Goal: Task Accomplishment & Management: Use online tool/utility

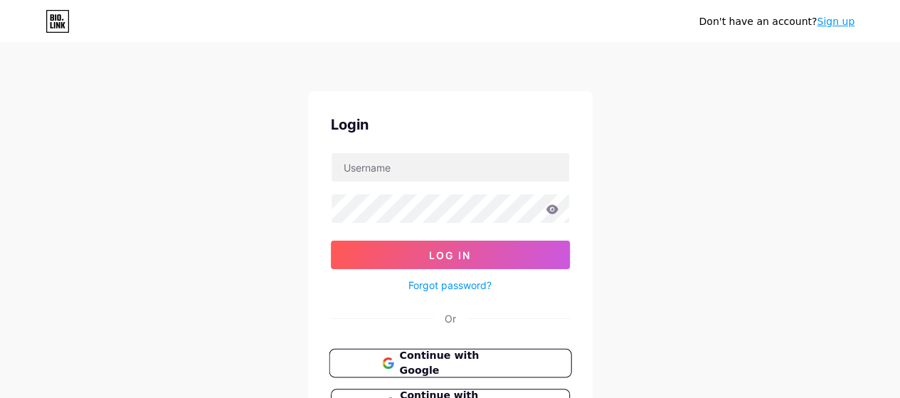
click at [458, 357] on span "Continue with Google" at bounding box center [458, 363] width 119 height 31
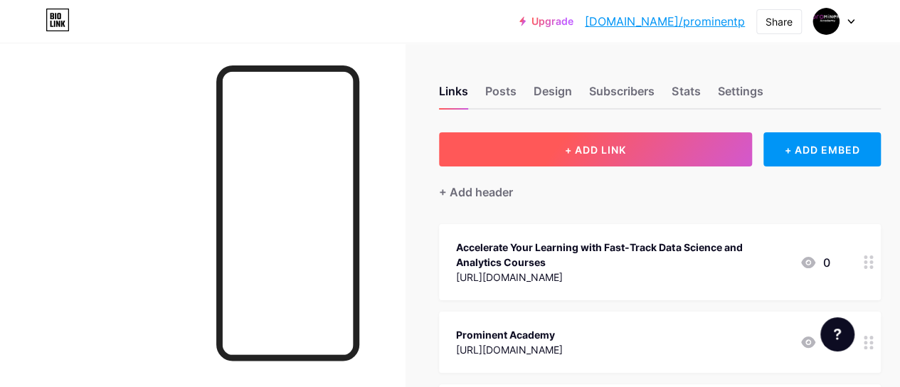
click at [668, 152] on button "+ ADD LINK" at bounding box center [595, 149] width 313 height 34
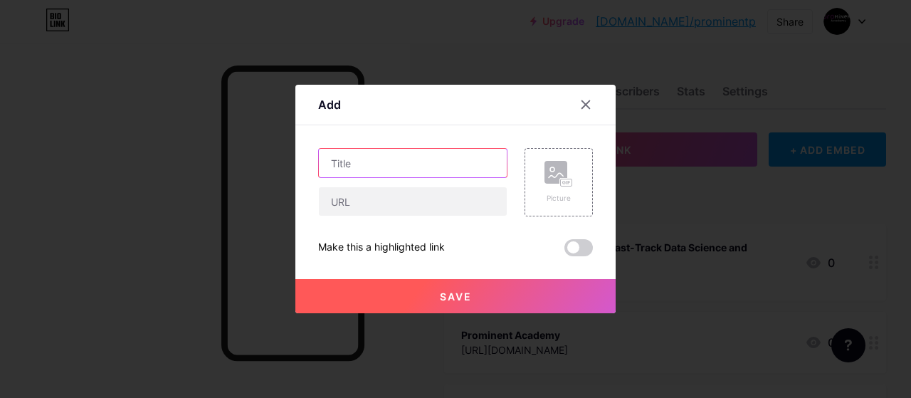
click at [413, 160] on input "text" at bounding box center [413, 163] width 188 height 28
paste input "Data Engineer Course | Prominent Academy"
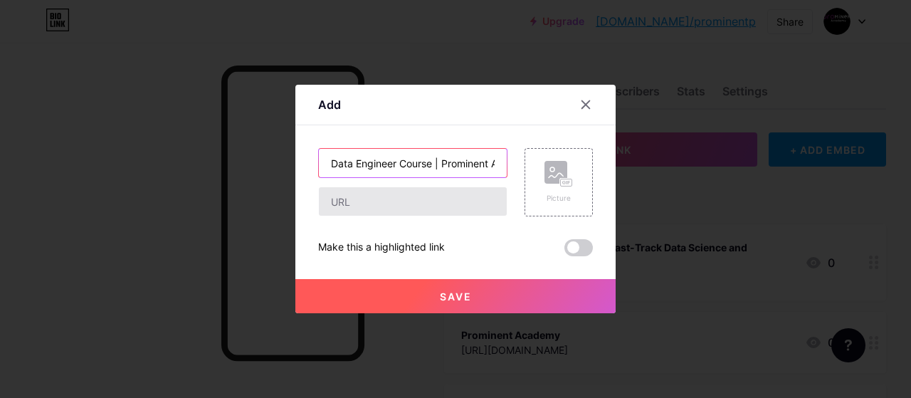
scroll to position [0, 41]
type input "Data Engineer Course | Prominent Academy"
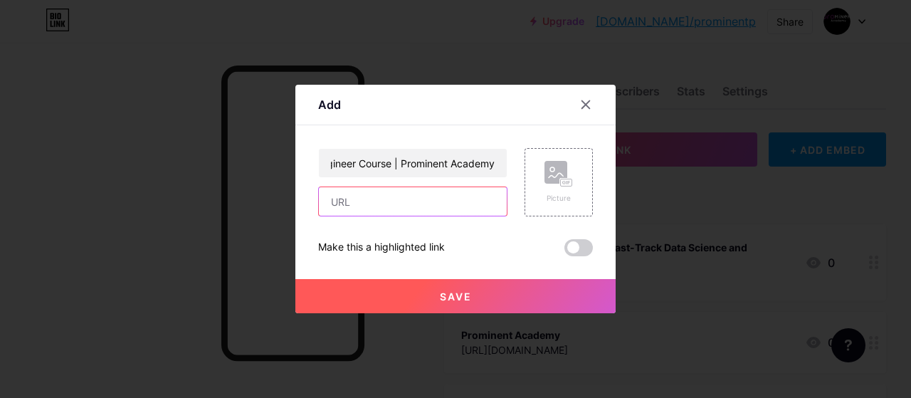
click at [359, 199] on input "text" at bounding box center [413, 201] width 188 height 28
paste input "[URL][DOMAIN_NAME]"
type input "[URL][DOMAIN_NAME]"
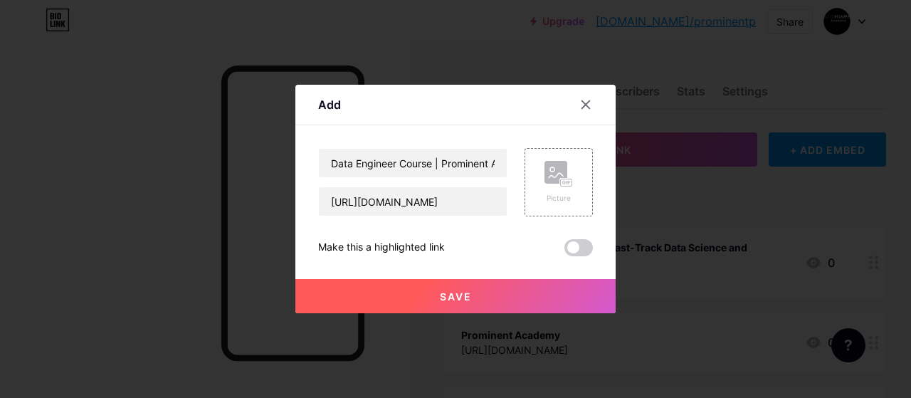
click at [403, 289] on button "Save" at bounding box center [455, 296] width 320 height 34
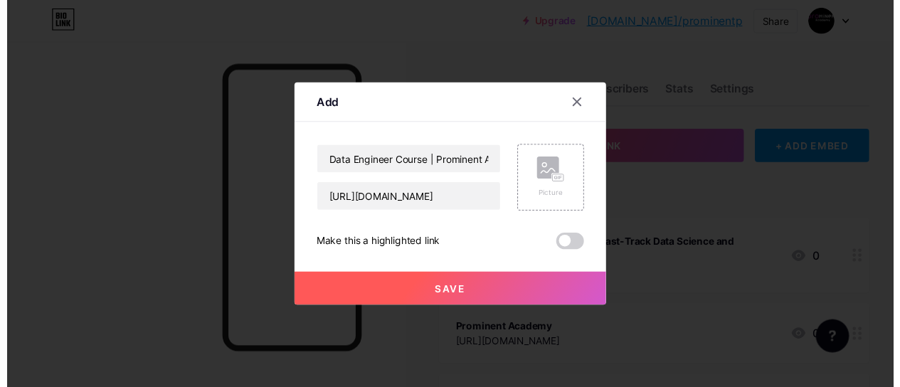
scroll to position [0, 0]
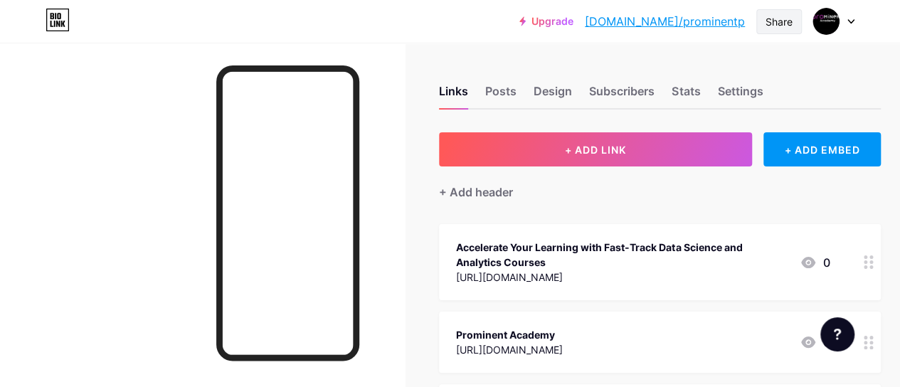
click at [767, 16] on div "Share" at bounding box center [779, 21] width 27 height 15
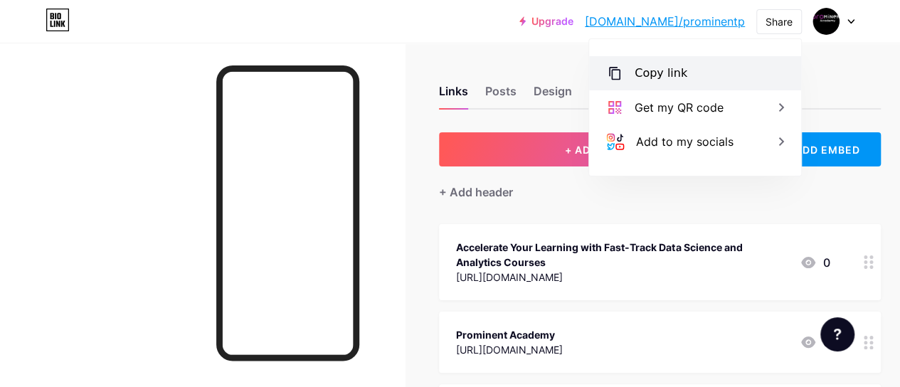
click at [668, 75] on div "Copy link" at bounding box center [661, 73] width 53 height 17
